Goal: Information Seeking & Learning: Learn about a topic

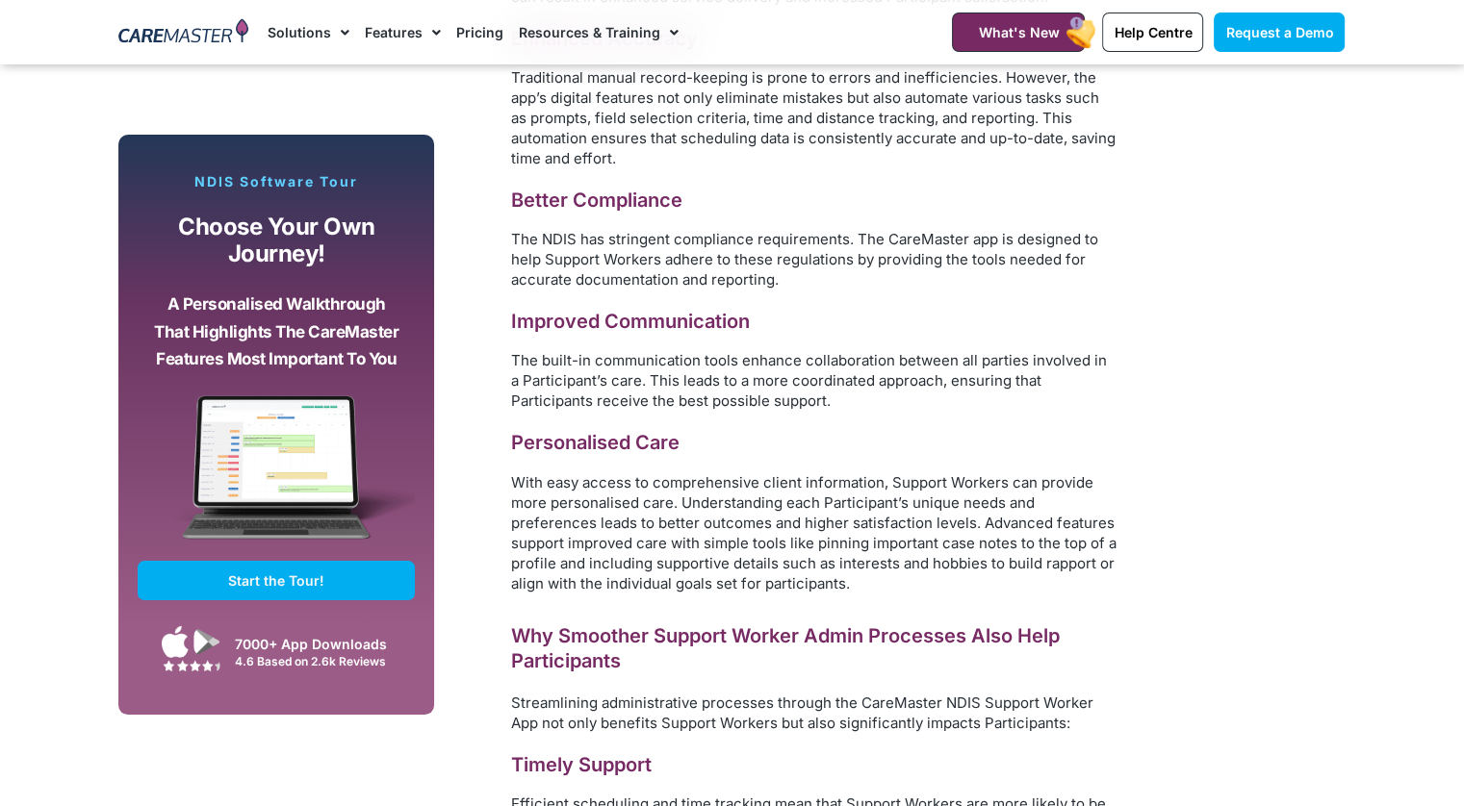
scroll to position [3206, 0]
click at [475, 25] on link "Pricing" at bounding box center [479, 32] width 47 height 64
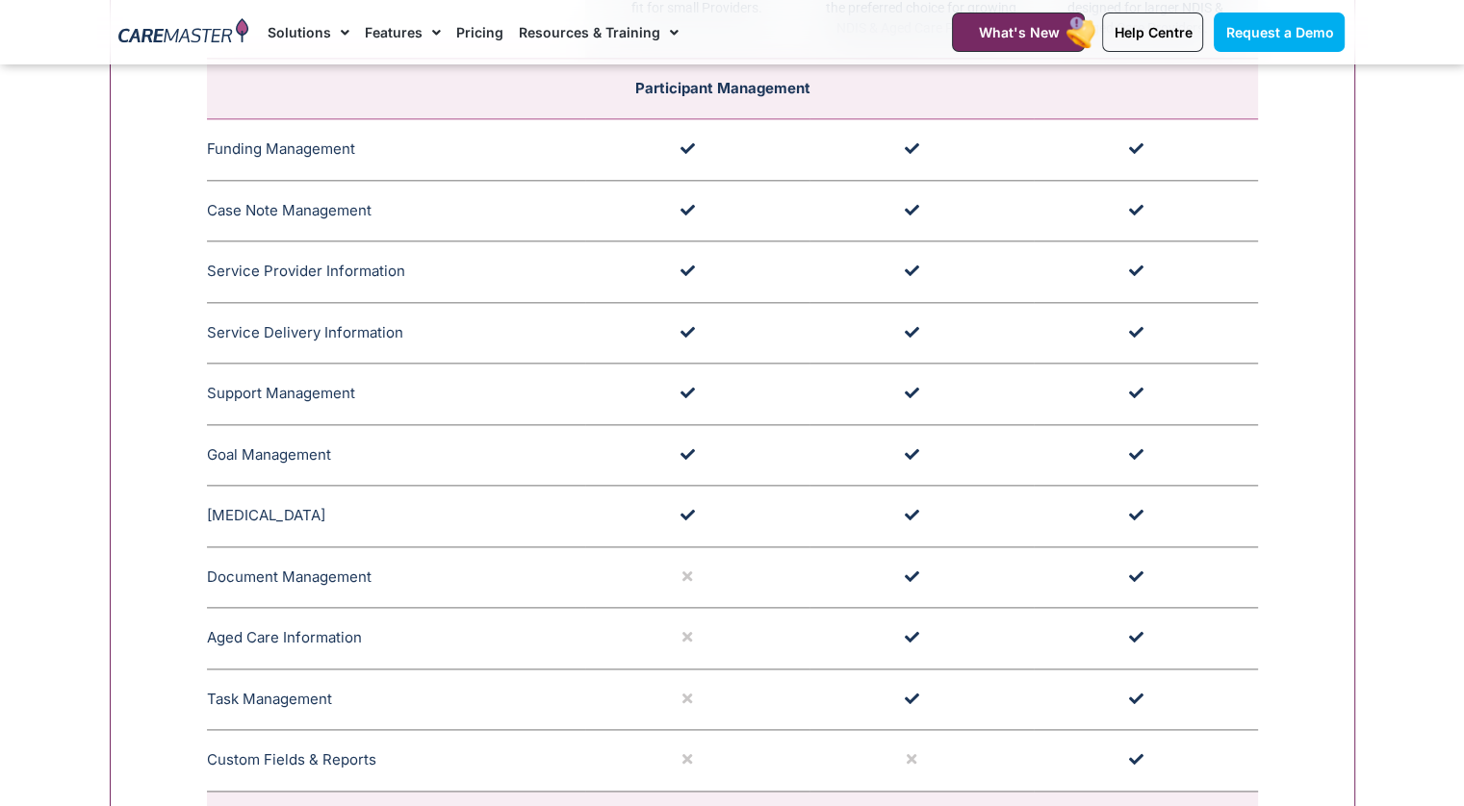
scroll to position [2213, 0]
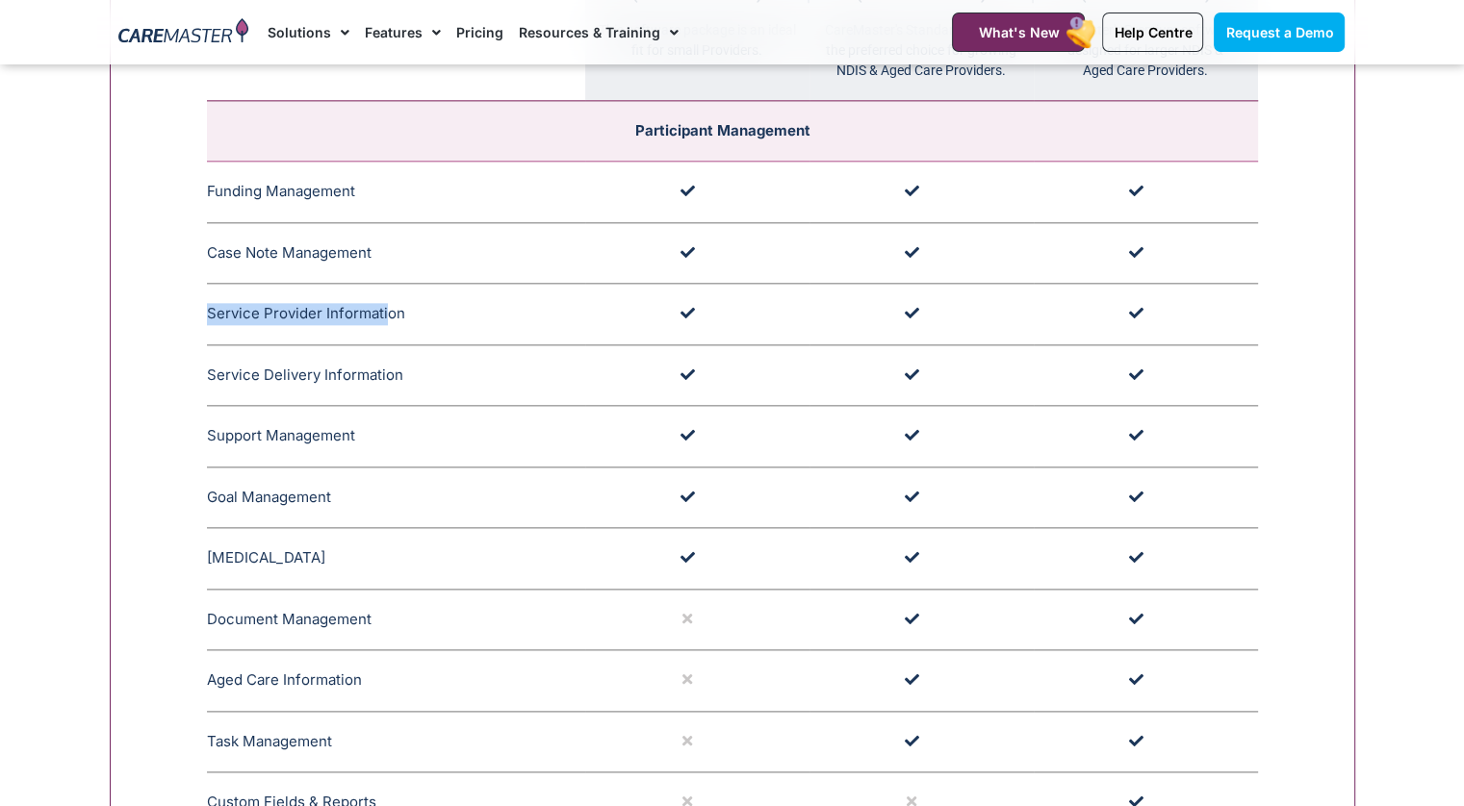
drag, startPoint x: 210, startPoint y: 315, endPoint x: 381, endPoint y: 320, distance: 171.4
click at [381, 320] on td "Service Provider Information CareMaster's Service Provider Information section …" at bounding box center [396, 315] width 378 height 62
drag, startPoint x: 209, startPoint y: 373, endPoint x: 393, endPoint y: 386, distance: 184.2
click at [393, 386] on td "Service Delivery Information CareMaster's Service Delivery Information includes…" at bounding box center [396, 376] width 378 height 62
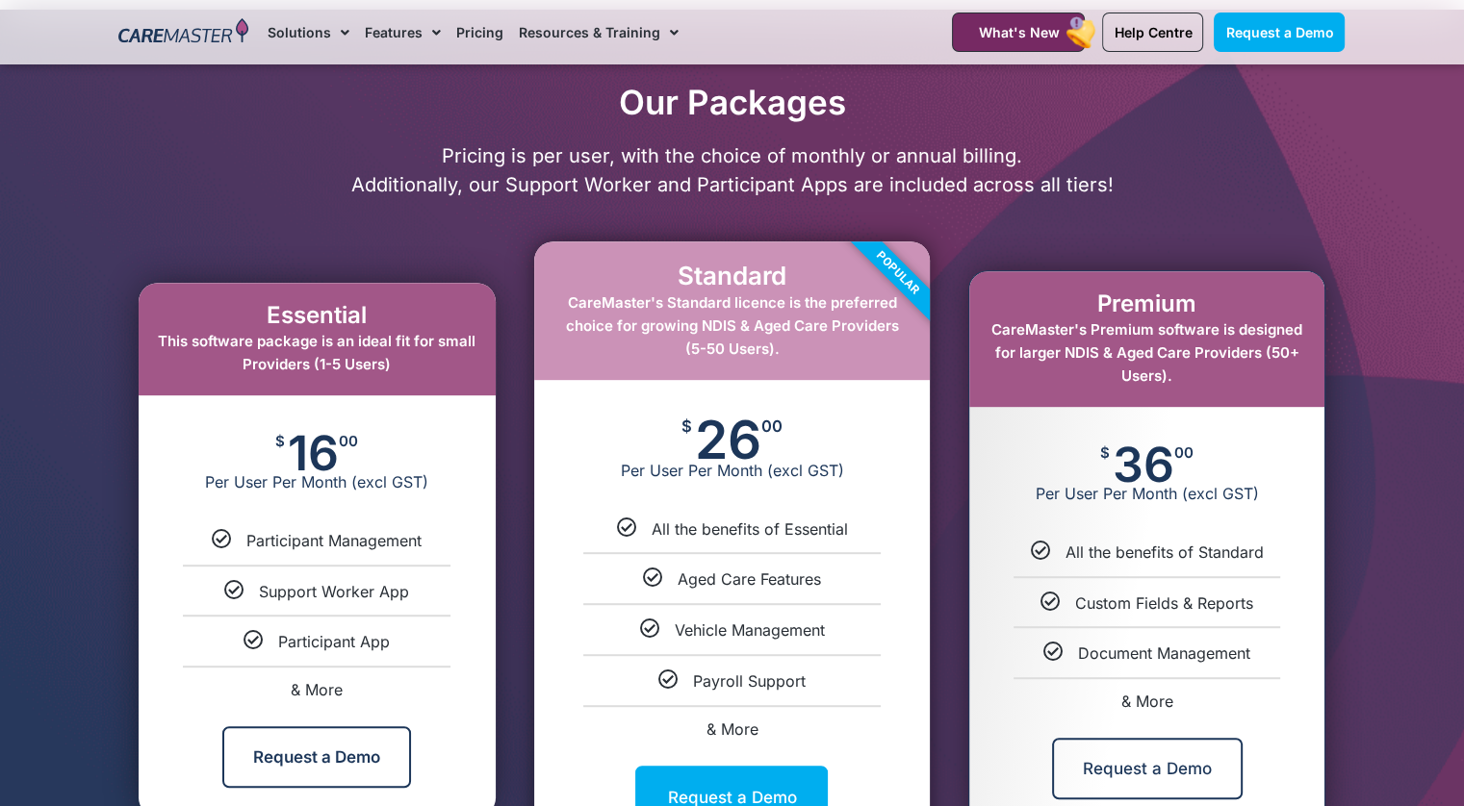
scroll to position [385, 0]
